Goal: Task Accomplishment & Management: Manage account settings

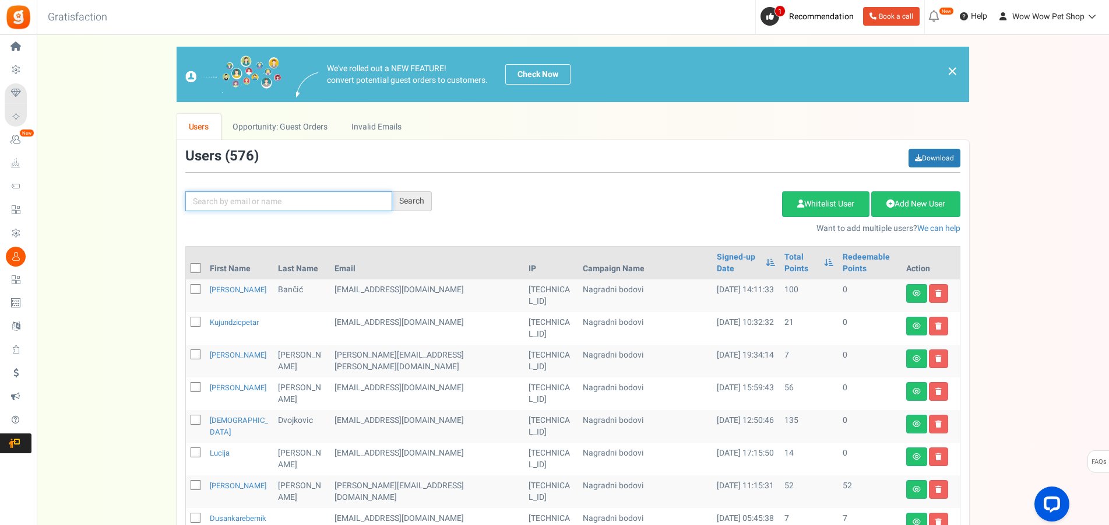
click at [280, 206] on input "text" at bounding box center [288, 201] width 207 height 20
type input "aljino"
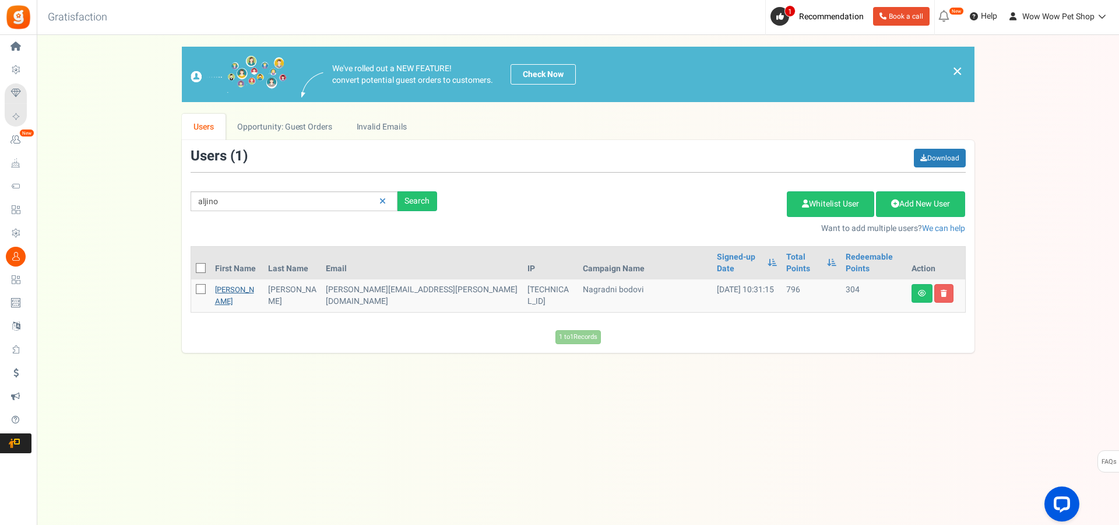
click at [224, 284] on link "[PERSON_NAME]" at bounding box center [234, 295] width 39 height 23
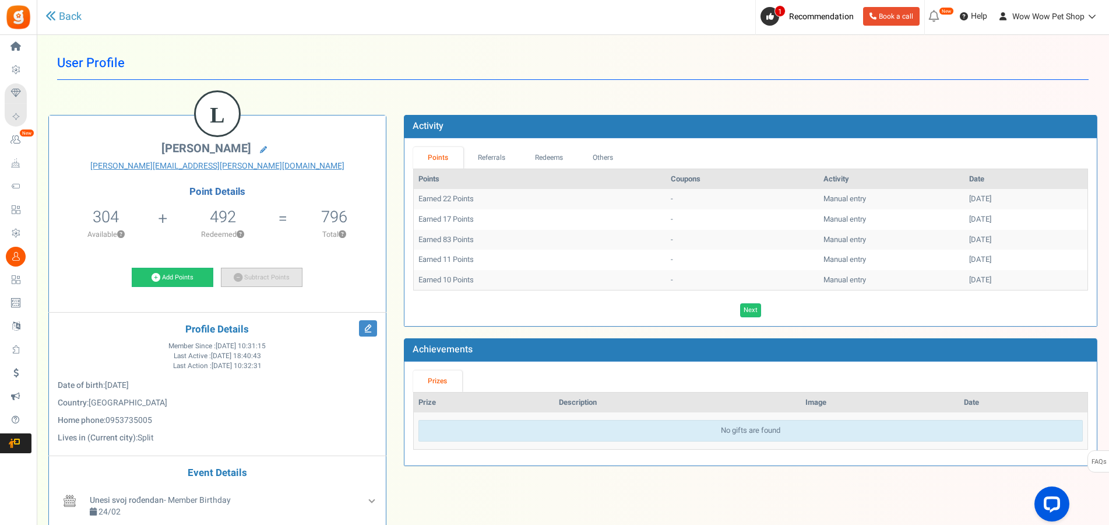
click at [276, 280] on link "Subtract Points" at bounding box center [262, 278] width 82 height 20
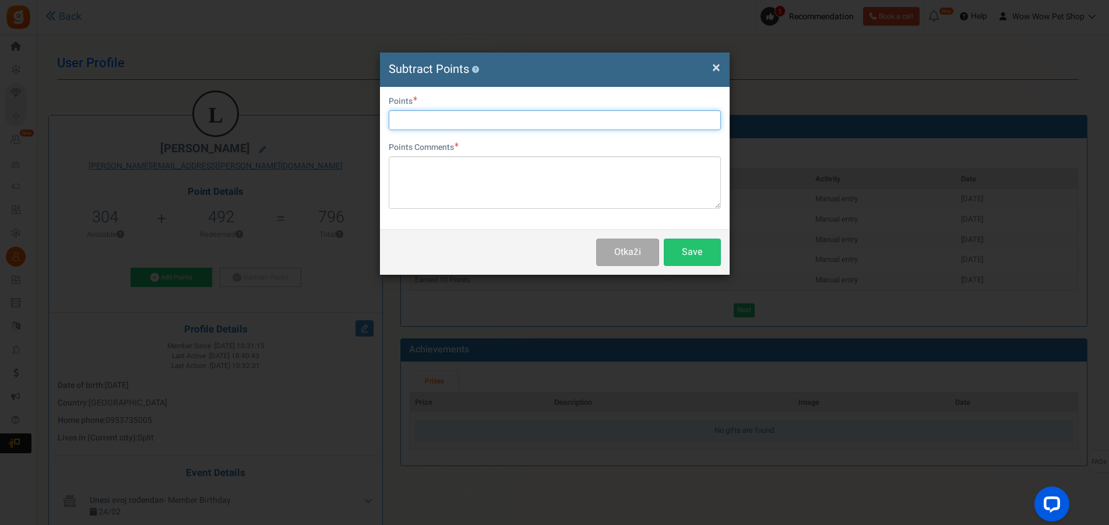
click at [461, 124] on input "text" at bounding box center [555, 120] width 332 height 20
type input "200"
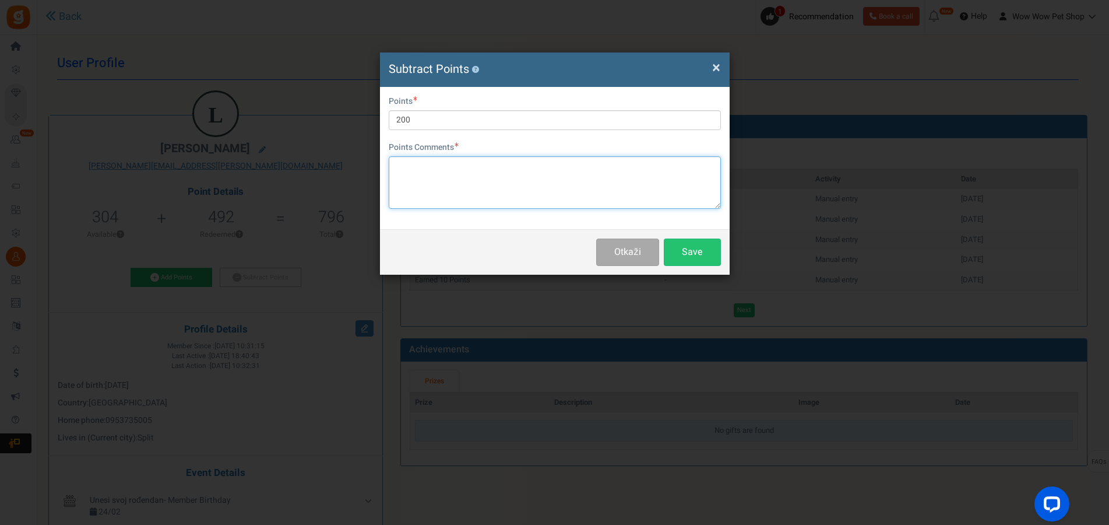
click at [469, 173] on textarea at bounding box center [555, 182] width 332 height 52
paste textarea "1428"
type textarea "Račun br. 1428"
click at [679, 250] on button "Save" at bounding box center [692, 251] width 57 height 27
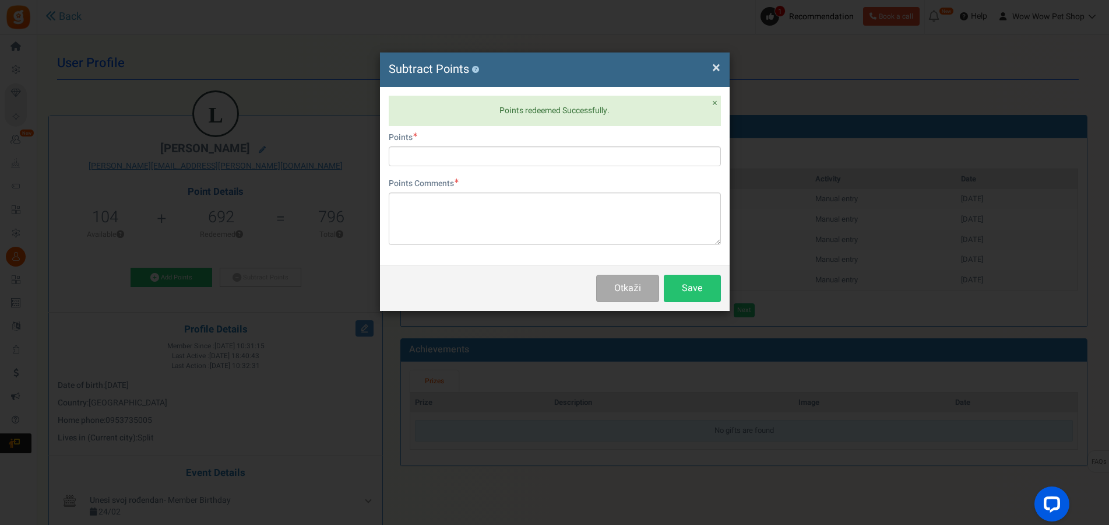
click at [718, 62] on span "×" at bounding box center [716, 68] width 8 height 22
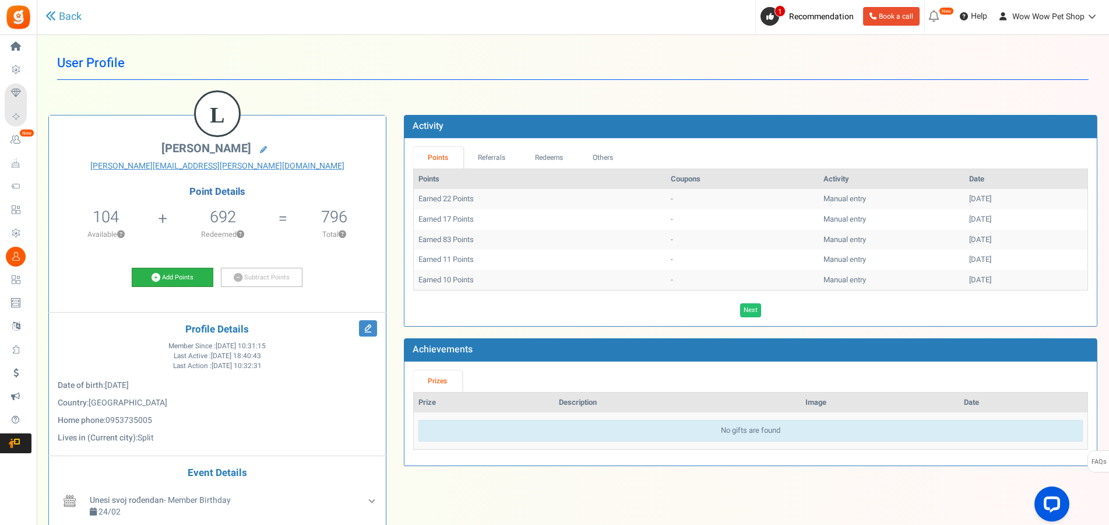
click at [185, 283] on link "Add Points" at bounding box center [173, 278] width 82 height 20
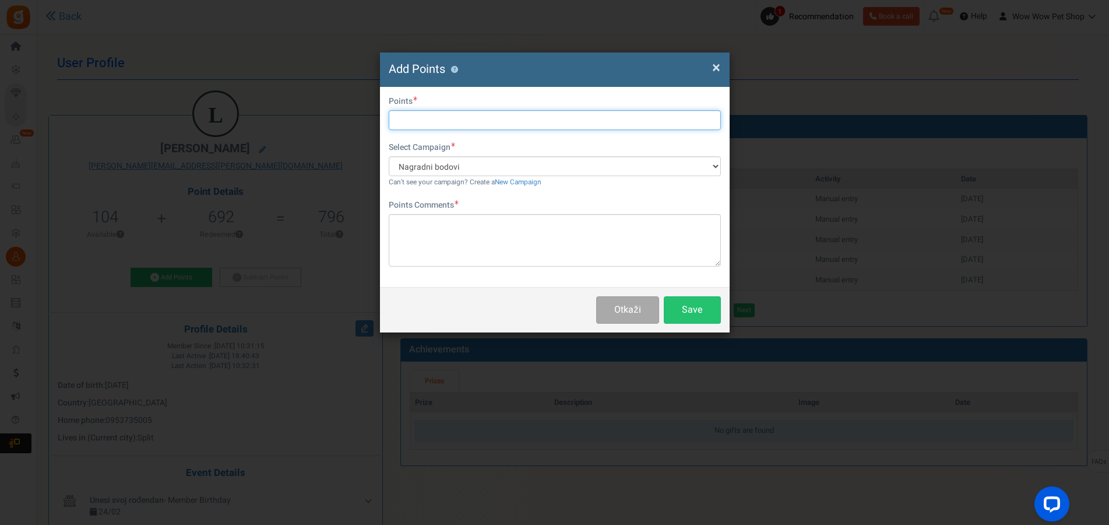
click at [412, 119] on input "text" at bounding box center [555, 120] width 332 height 20
type input "67"
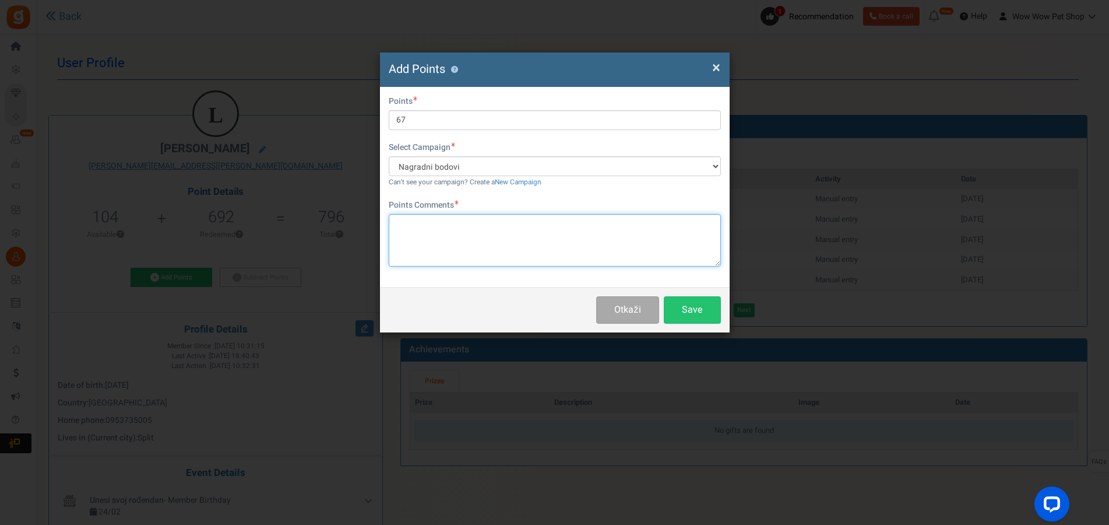
click at [472, 234] on textarea at bounding box center [555, 240] width 332 height 52
paste textarea "1428"
type textarea "Račun br. 1428"
click at [697, 307] on button "Save" at bounding box center [692, 309] width 57 height 27
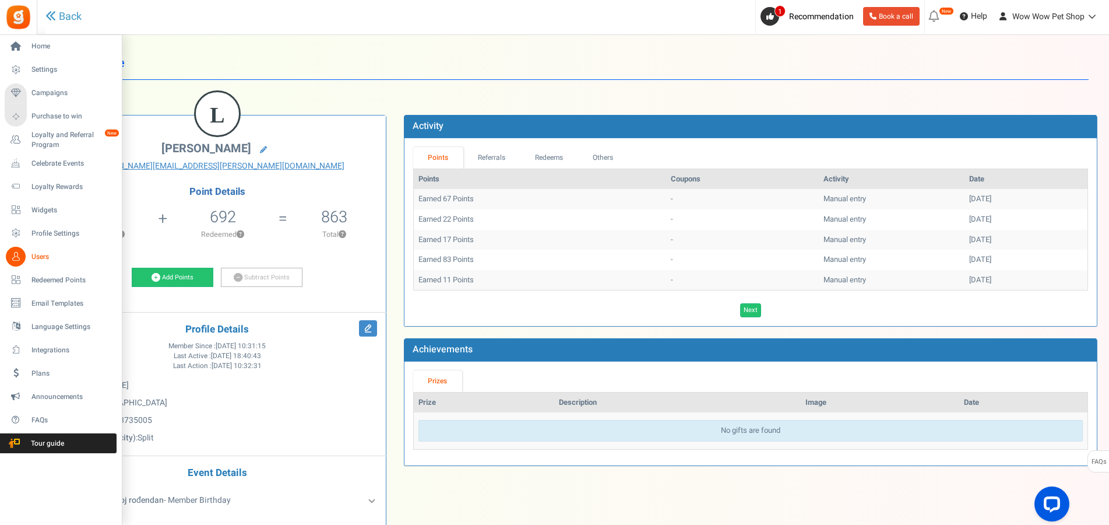
click at [13, 256] on icon at bounding box center [16, 257] width 20 height 20
